Goal: Task Accomplishment & Management: Use online tool/utility

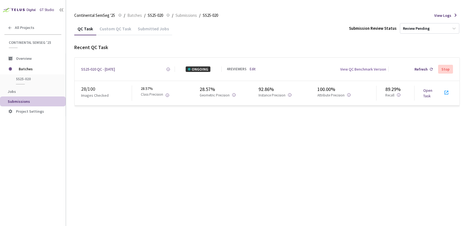
click at [248, 18] on div "Continental SemSeg '25 Continental SemSeg '25 / Batches / SS25-020 SS25-020 / S…" at bounding box center [267, 15] width 386 height 13
